Goal: Information Seeking & Learning: Understand process/instructions

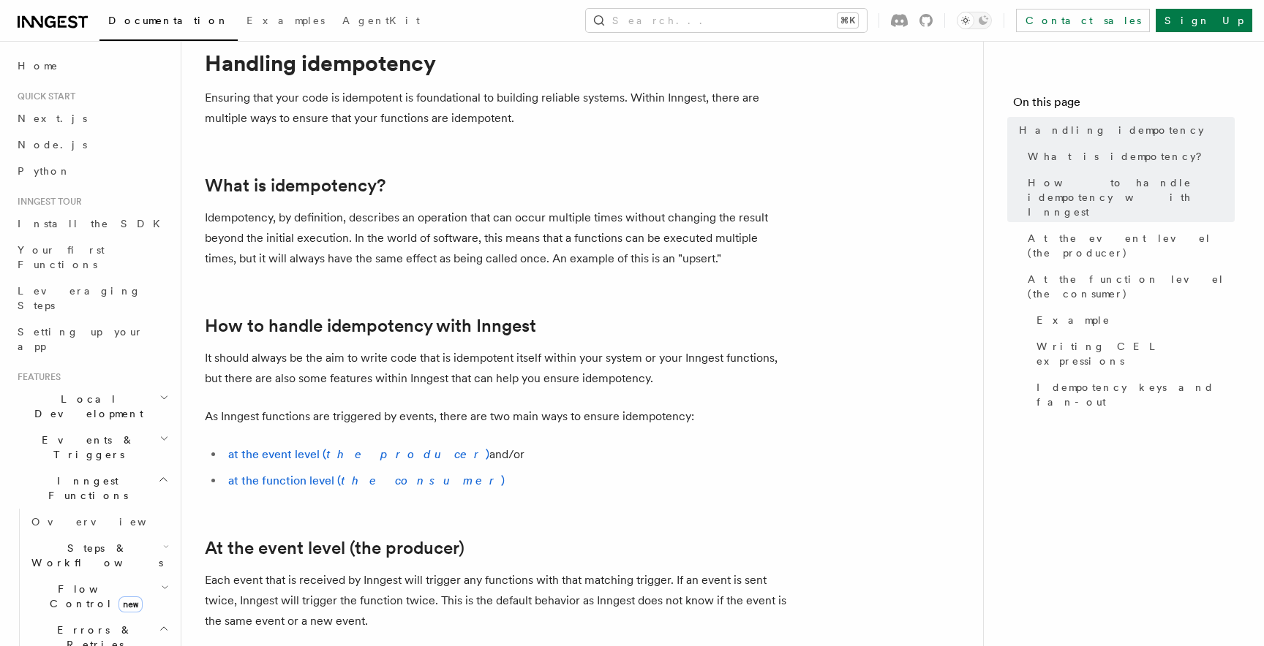
scroll to position [48, 0]
click at [365, 126] on p "Ensuring that your code is idempotent is foundational to building reliable syst…" at bounding box center [497, 107] width 585 height 41
drag, startPoint x: 395, startPoint y: 231, endPoint x: 716, endPoint y: 239, distance: 321.1
click at [716, 239] on p "Idempotency, by definition, describes an operation that can occur multiple time…" at bounding box center [497, 237] width 585 height 61
click at [389, 256] on p "Idempotency, by definition, describes an operation that can occur multiple time…" at bounding box center [497, 237] width 585 height 61
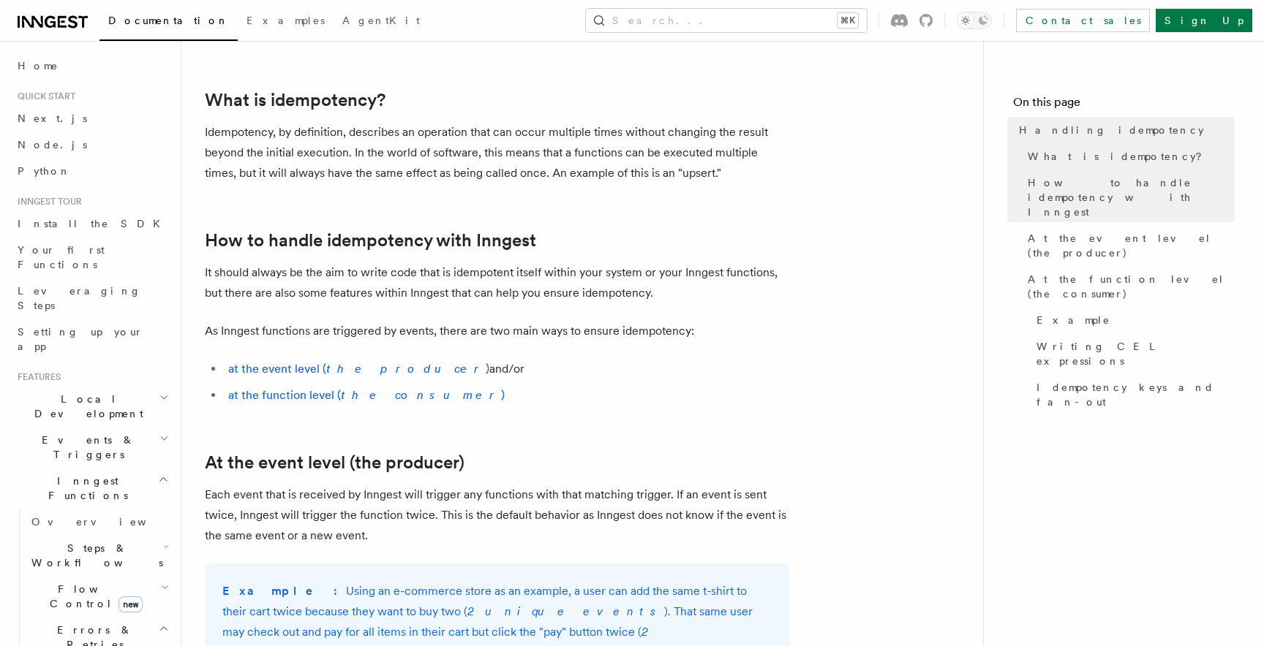
scroll to position [134, 0]
click at [542, 175] on p "Idempotency, by definition, describes an operation that can occur multiple time…" at bounding box center [497, 151] width 585 height 61
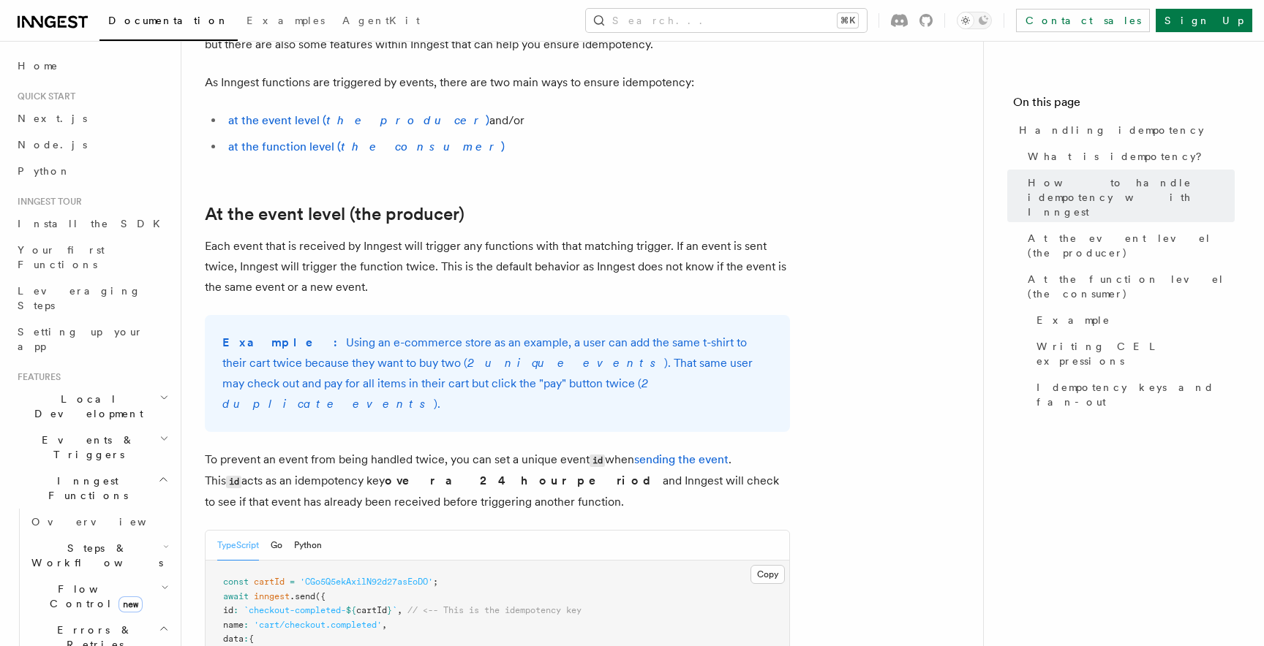
scroll to position [391, 0]
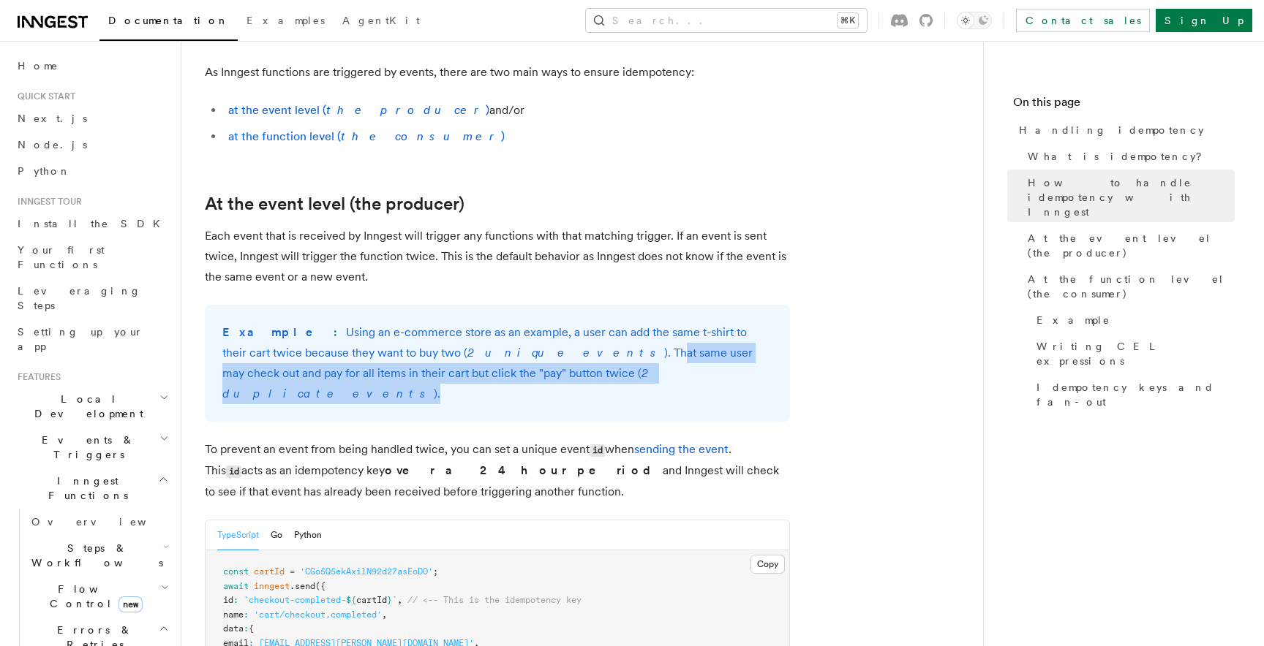
drag, startPoint x: 499, startPoint y: 345, endPoint x: 567, endPoint y: 372, distance: 73.2
click at [567, 370] on p "Example: Using an e-commerce store as an example, a user can add the same t-shi…" at bounding box center [497, 363] width 550 height 82
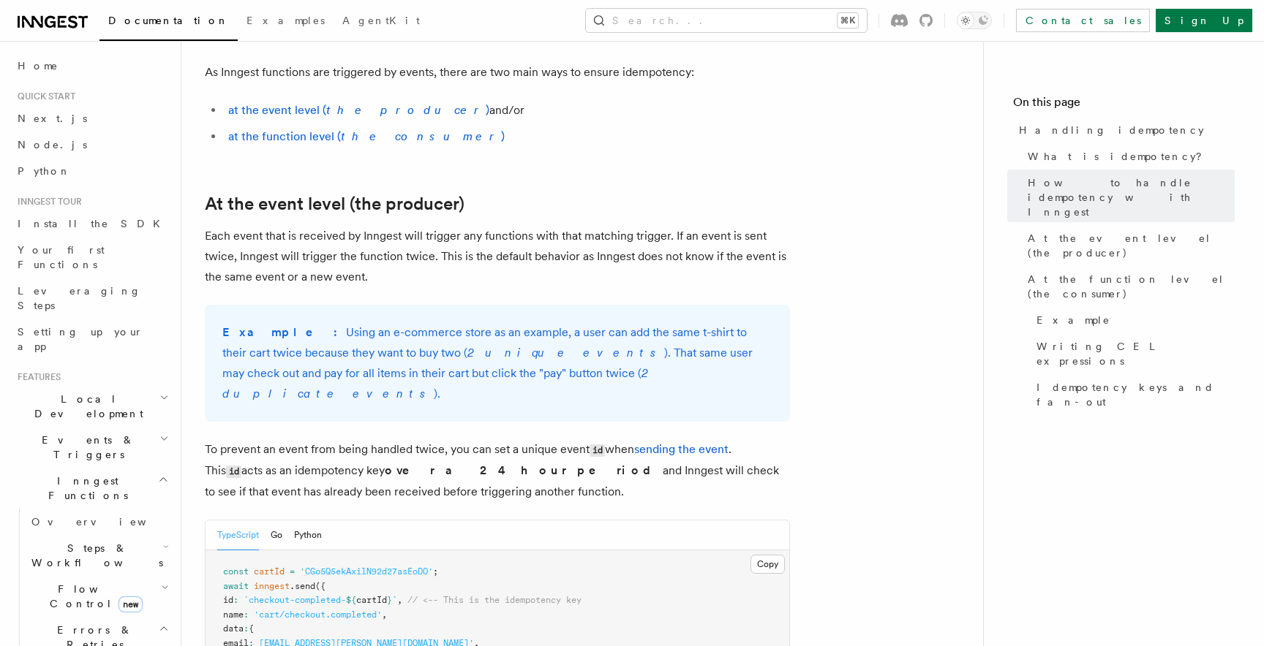
drag, startPoint x: 561, startPoint y: 382, endPoint x: 543, endPoint y: 383, distance: 17.6
click at [545, 383] on p "Example: Using an e-commerce store as an example, a user can add the same t-shi…" at bounding box center [497, 363] width 550 height 82
click at [534, 382] on p "Example: Using an e-commerce store as an example, a user can add the same t-shi…" at bounding box center [497, 363] width 550 height 82
click at [383, 385] on div "Example: Using an e-commerce store as an example, a user can add the same t-shi…" at bounding box center [497, 363] width 585 height 117
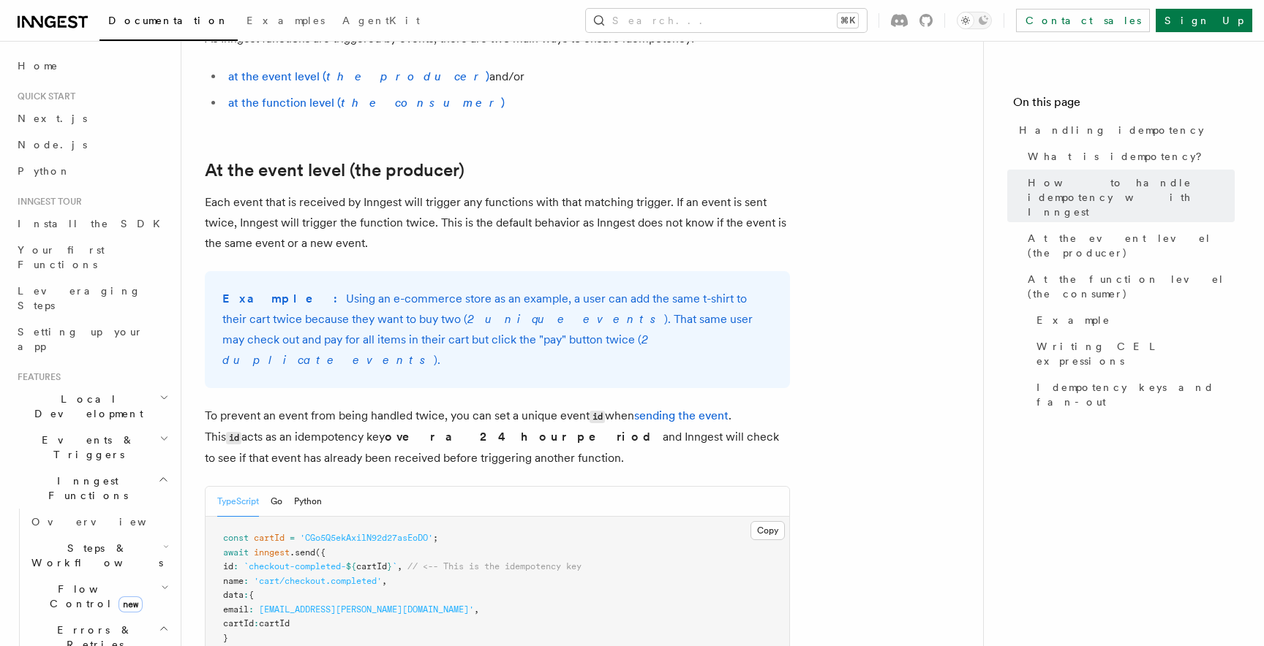
scroll to position [429, 0]
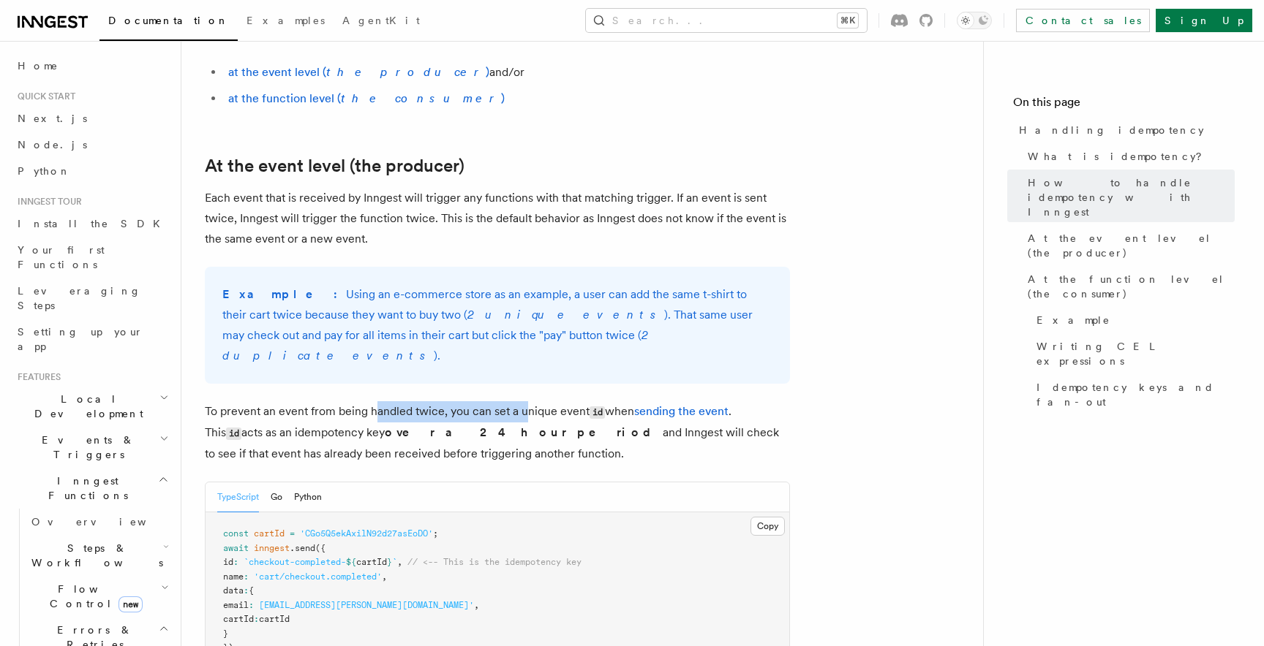
drag, startPoint x: 377, startPoint y: 385, endPoint x: 522, endPoint y: 385, distance: 145.5
click at [522, 401] on p "To prevent an event from being handled twice, you can set a unique event id whe…" at bounding box center [497, 432] width 585 height 63
click at [551, 401] on p "To prevent an event from being handled twice, you can set a unique event id whe…" at bounding box center [497, 432] width 585 height 63
drag, startPoint x: 364, startPoint y: 418, endPoint x: 437, endPoint y: 411, distance: 72.7
click at [436, 426] on strong "over a 24 hour period" at bounding box center [524, 433] width 278 height 14
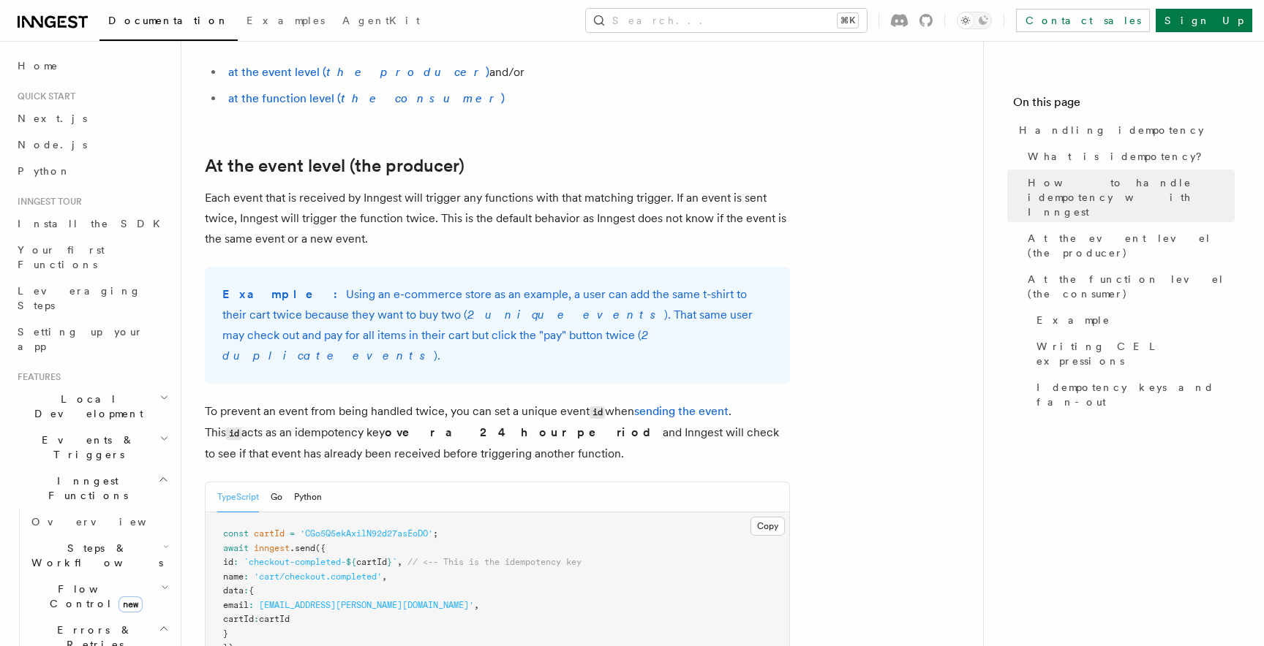
click at [464, 418] on p "To prevent an event from being handled twice, you can set a unique event id whe…" at bounding box center [497, 432] width 585 height 63
drag, startPoint x: 461, startPoint y: 428, endPoint x: 347, endPoint y: 428, distance: 114.8
click at [347, 428] on p "To prevent an event from being handled twice, you can set a unique event id whe…" at bounding box center [497, 432] width 585 height 63
click at [280, 426] on p "To prevent an event from being handled twice, you can set a unique event id whe…" at bounding box center [497, 432] width 585 height 63
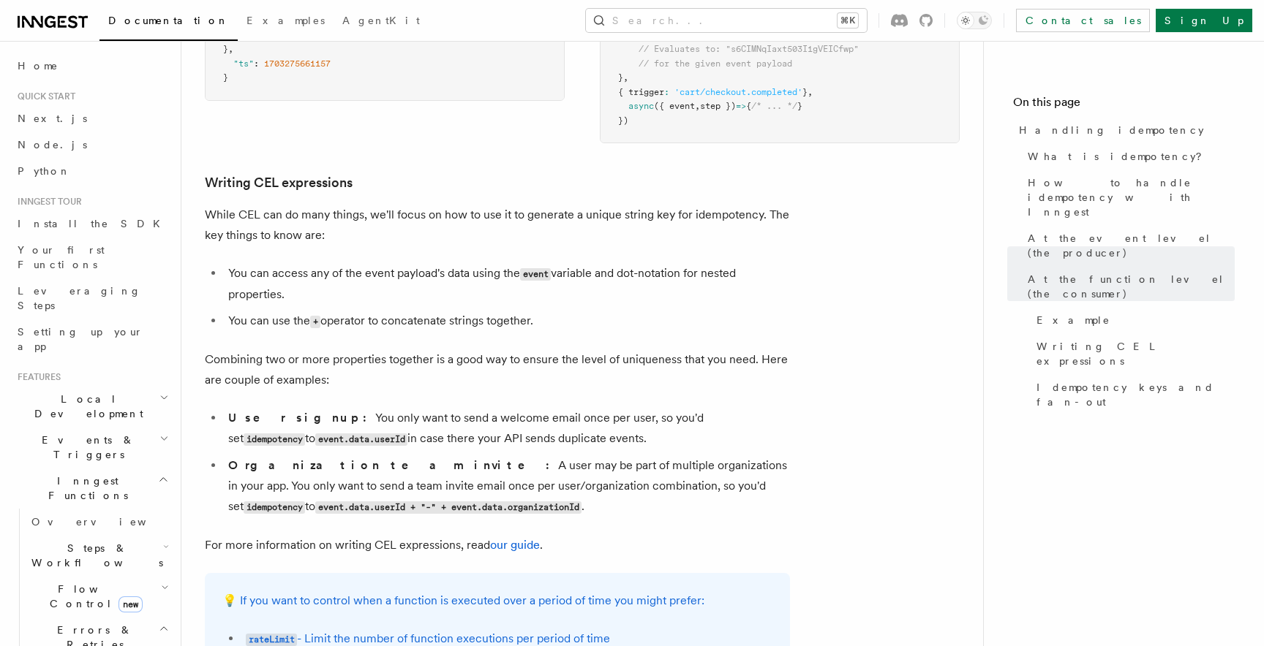
scroll to position [2235, 0]
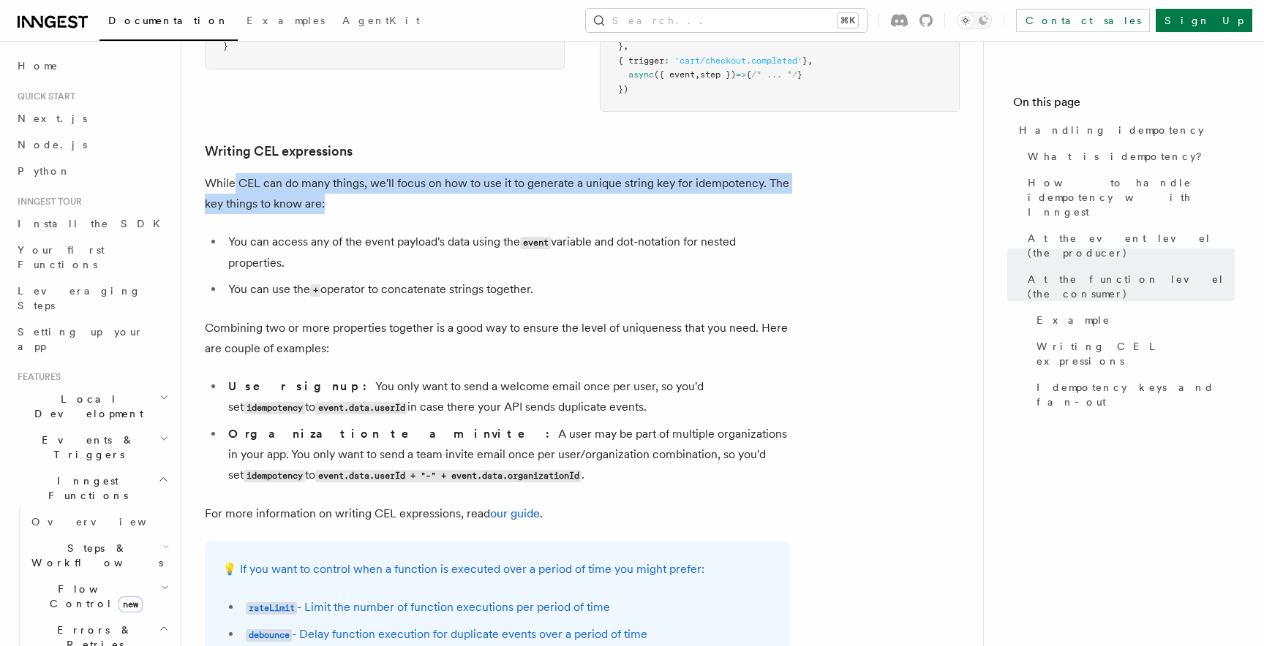
drag, startPoint x: 336, startPoint y: 182, endPoint x: 234, endPoint y: 160, distance: 104.7
click at [234, 173] on p "While CEL can do many things, we'll focus on how to use it to generate a unique…" at bounding box center [497, 193] width 585 height 41
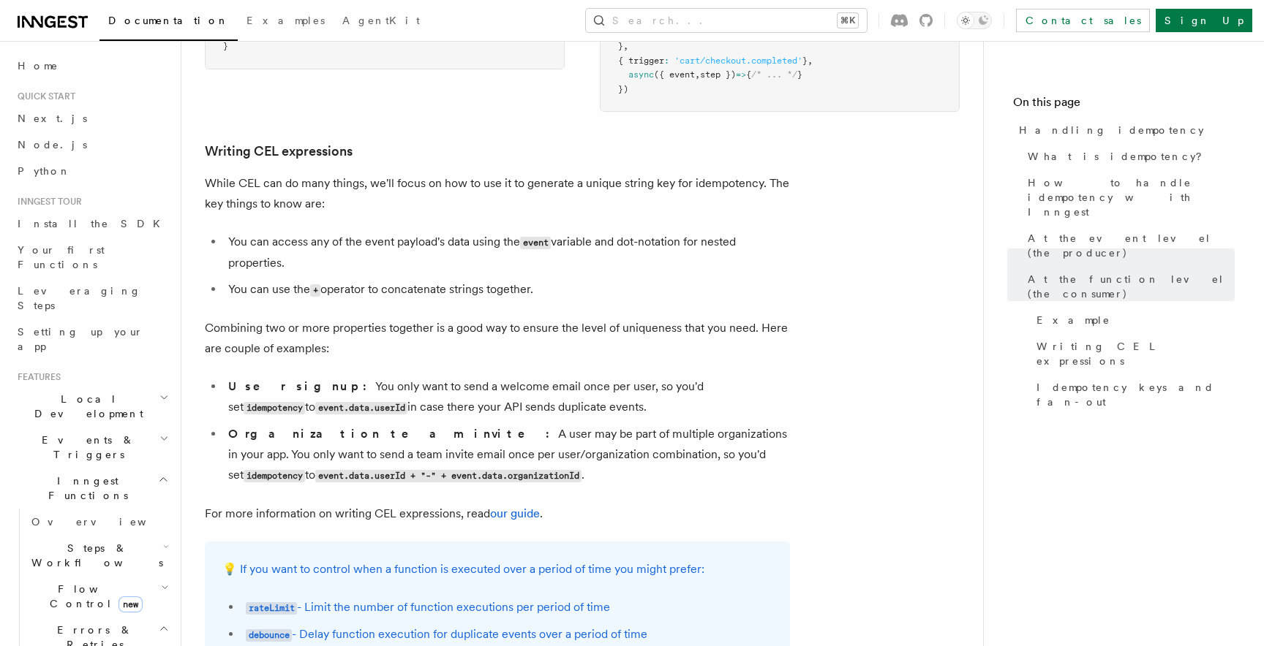
click at [360, 232] on li "You can access any of the event payload's data using the event variable and dot…" at bounding box center [507, 253] width 566 height 42
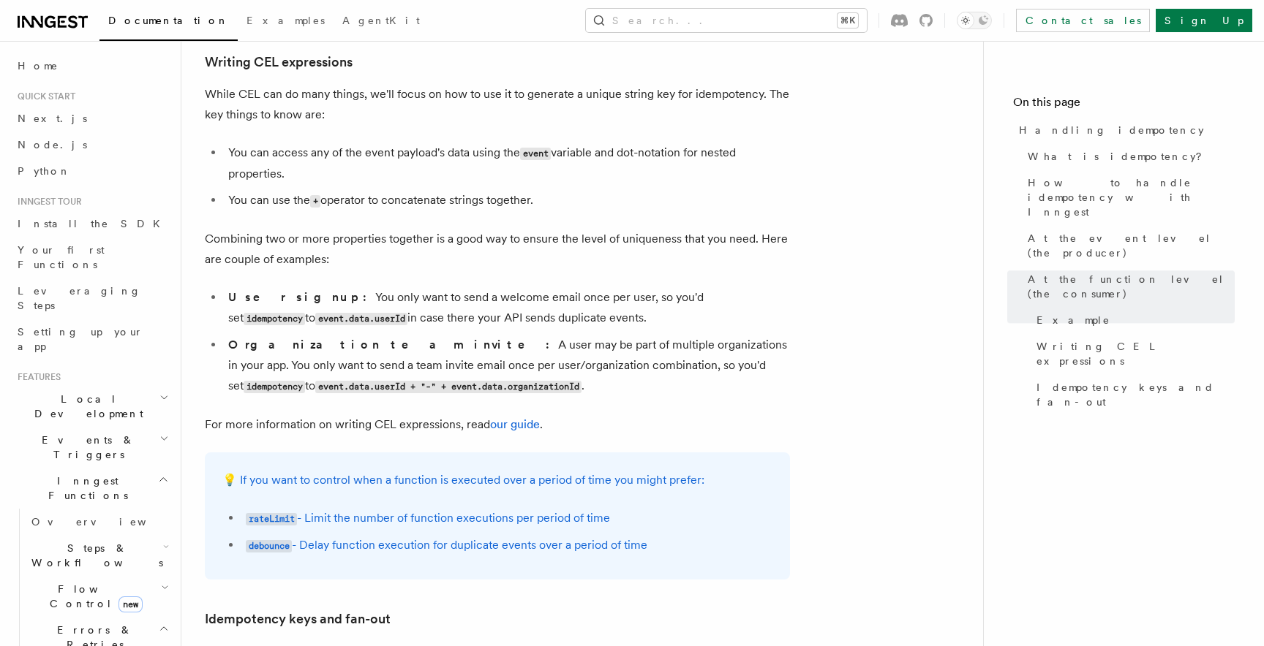
scroll to position [2329, 0]
